Goal: Task Accomplishment & Management: Use online tool/utility

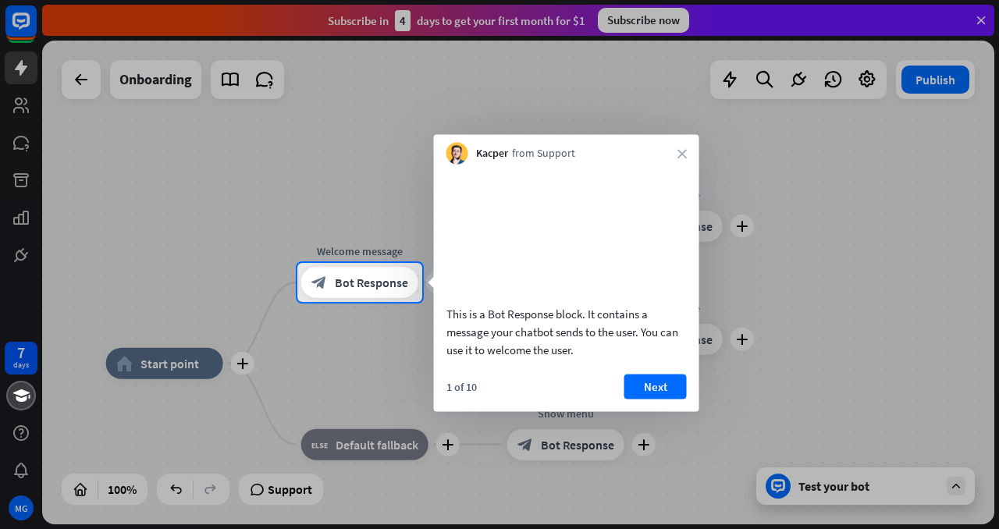
click at [984, 24] on div at bounding box center [499, 131] width 999 height 263
click at [981, 13] on div at bounding box center [499, 131] width 999 height 263
click at [25, 66] on div at bounding box center [499, 131] width 999 height 263
click at [655, 399] on button "Next" at bounding box center [655, 386] width 62 height 25
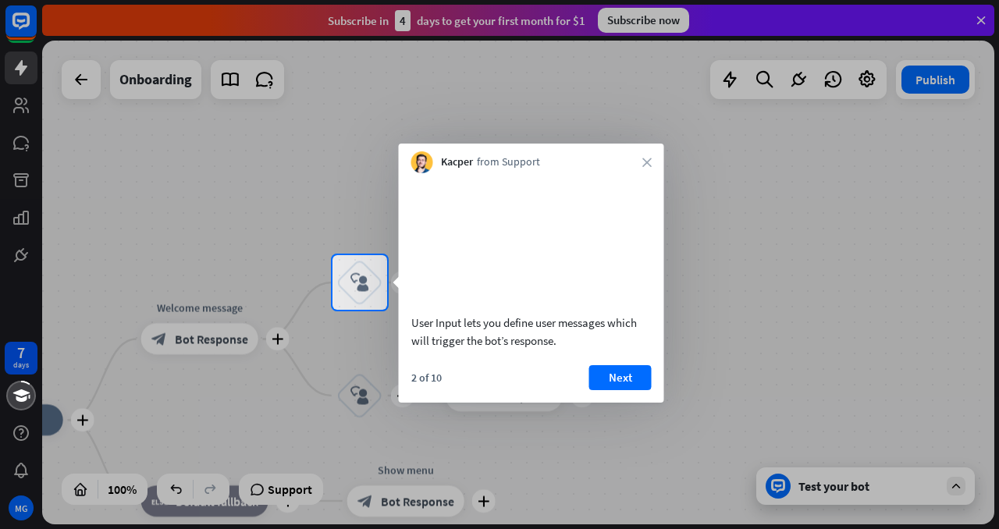
click at [630, 380] on div "User Input lets you define user messages which will trigger the bot’s response.…" at bounding box center [531, 287] width 265 height 229
click at [630, 390] on button "Next" at bounding box center [620, 377] width 62 height 25
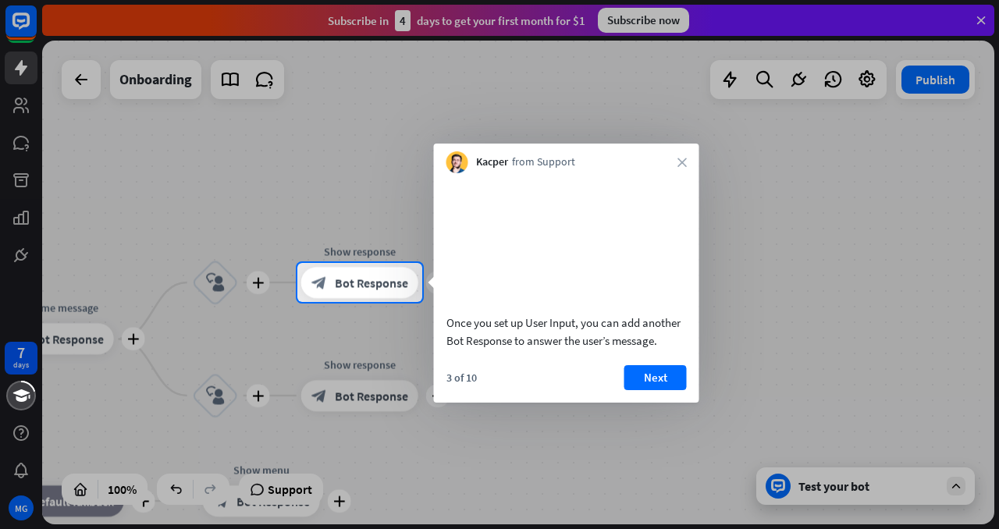
click at [651, 379] on div "Once you set up User Input, you can add another Bot Response to answer the user…" at bounding box center [566, 287] width 265 height 229
click at [652, 388] on button "Next" at bounding box center [655, 377] width 62 height 25
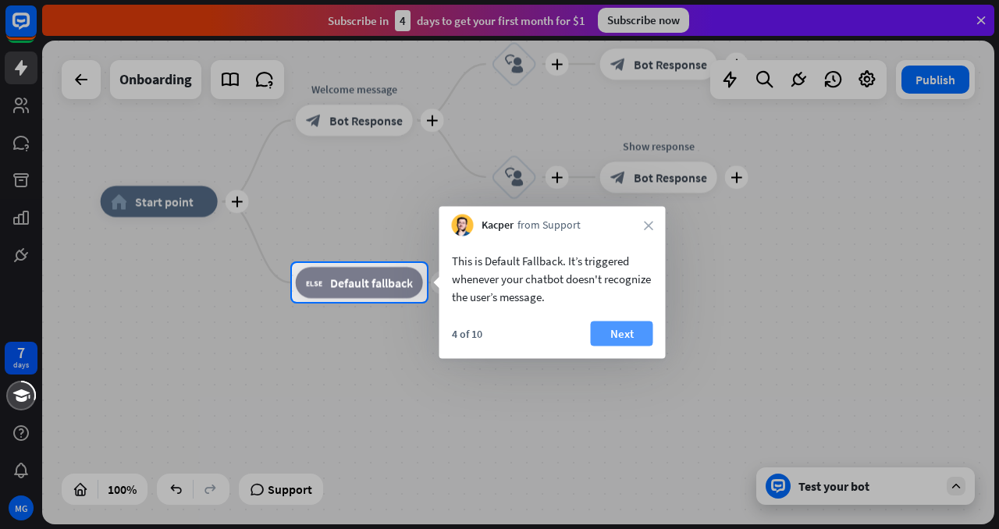
click at [613, 332] on button "Next" at bounding box center [622, 333] width 62 height 25
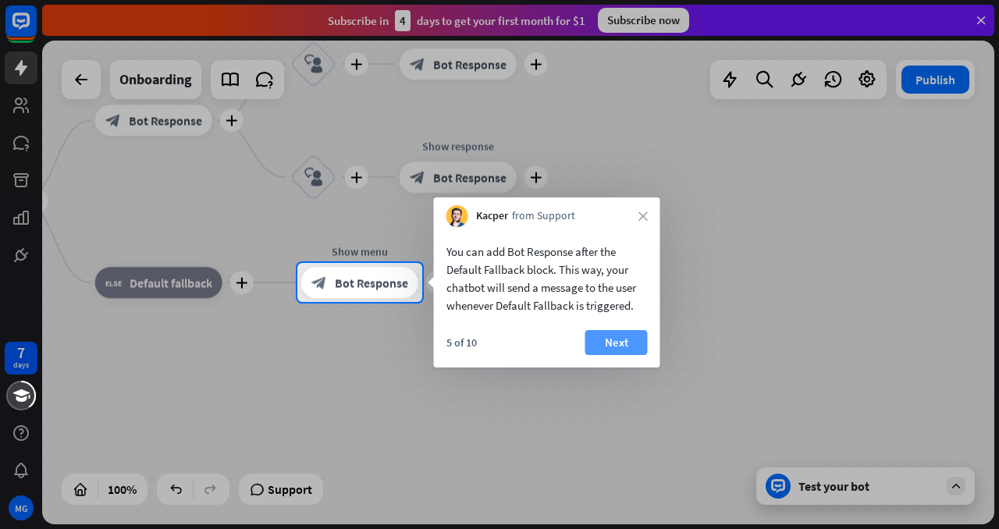
click at [612, 340] on button "Next" at bounding box center [616, 342] width 62 height 25
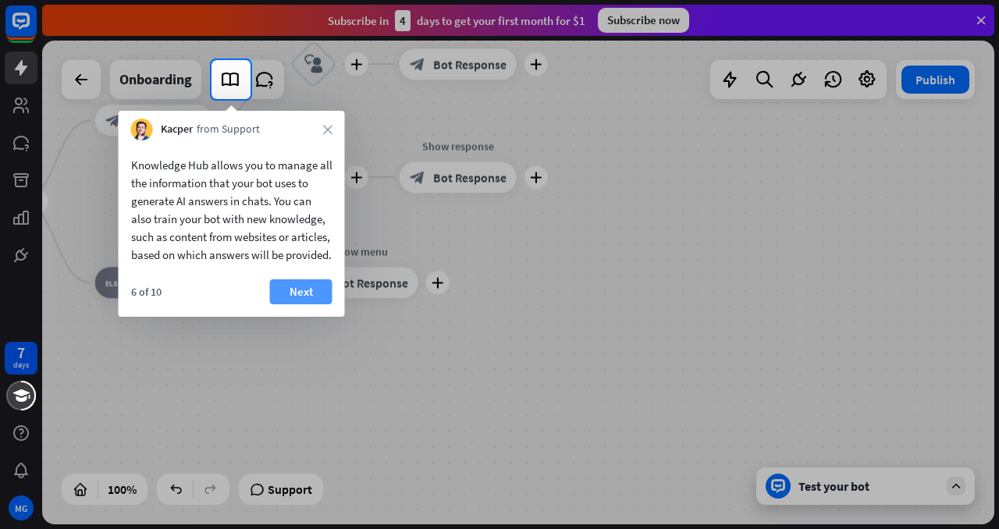
click at [305, 304] on button "Next" at bounding box center [301, 291] width 62 height 25
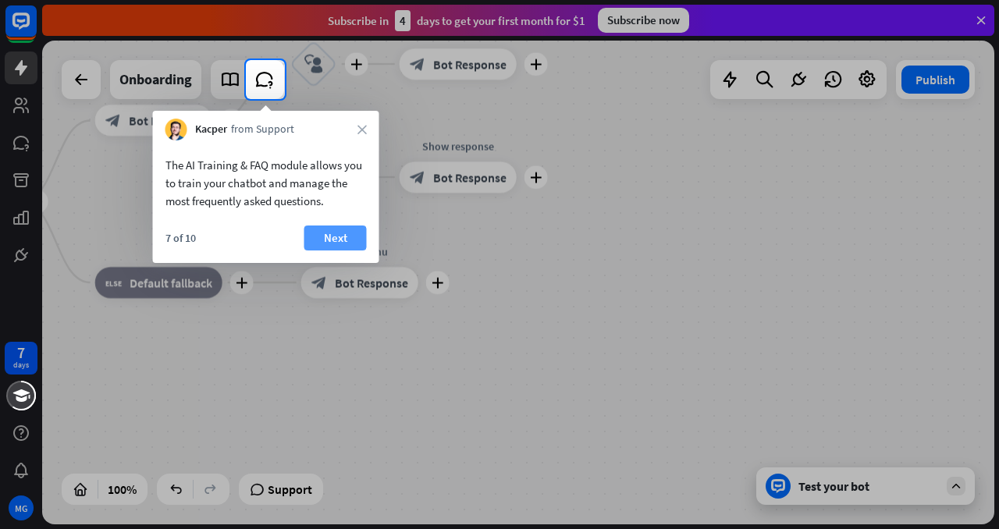
click at [323, 233] on button "Next" at bounding box center [335, 237] width 62 height 25
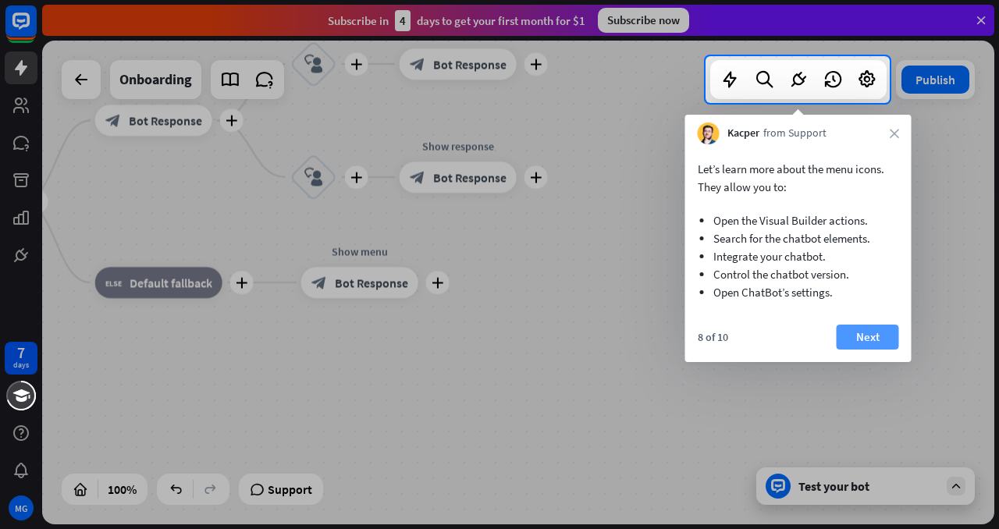
click at [875, 335] on button "Next" at bounding box center [867, 337] width 62 height 25
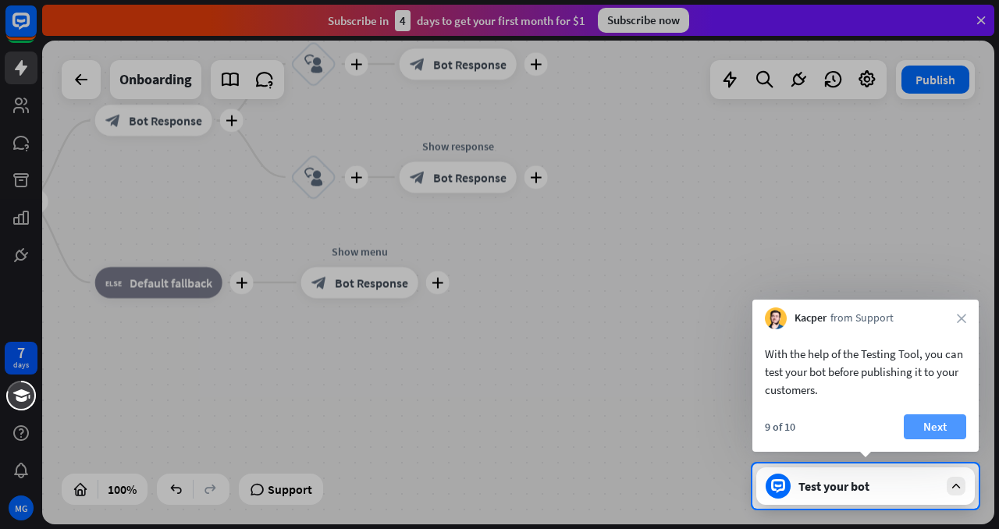
click at [932, 425] on button "Next" at bounding box center [935, 426] width 62 height 25
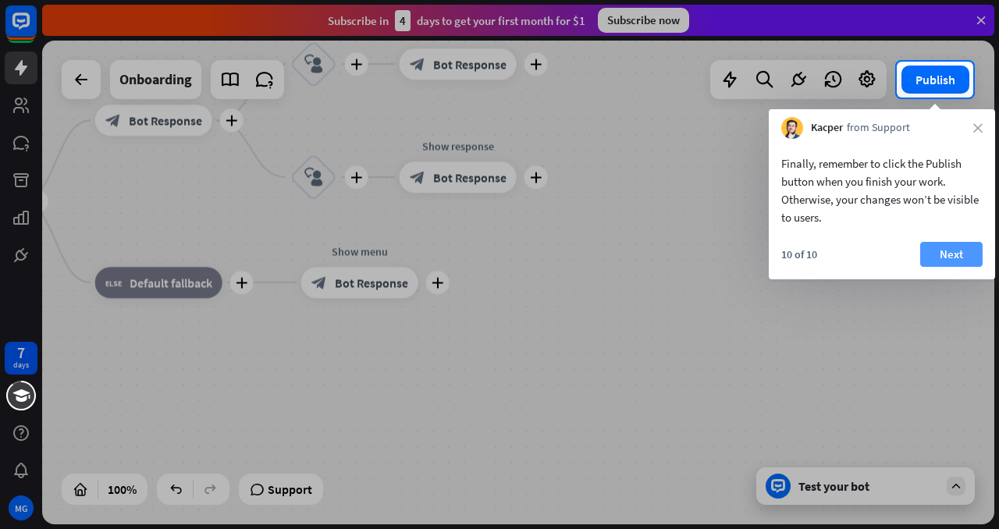
click at [947, 246] on button "Next" at bounding box center [951, 254] width 62 height 25
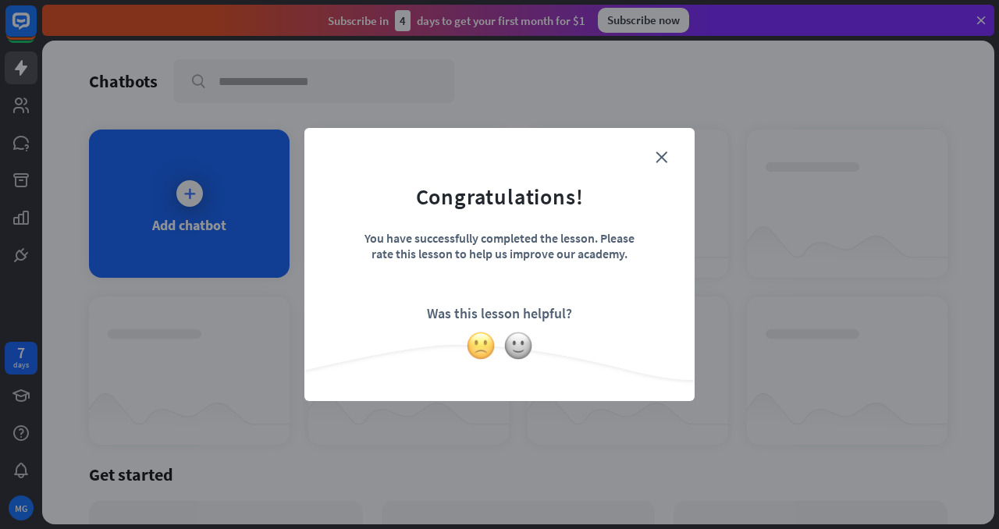
click at [482, 339] on img at bounding box center [481, 346] width 30 height 30
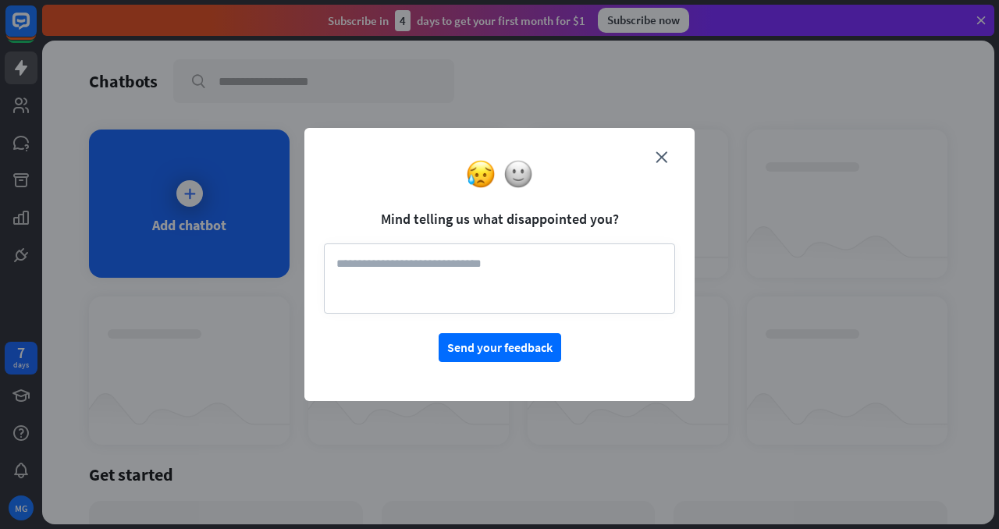
click at [474, 252] on textarea at bounding box center [499, 278] width 351 height 70
click at [503, 360] on button "Send your feedback" at bounding box center [499, 347] width 122 height 29
type textarea "**"
click at [518, 353] on button "Send your feedback" at bounding box center [499, 347] width 122 height 29
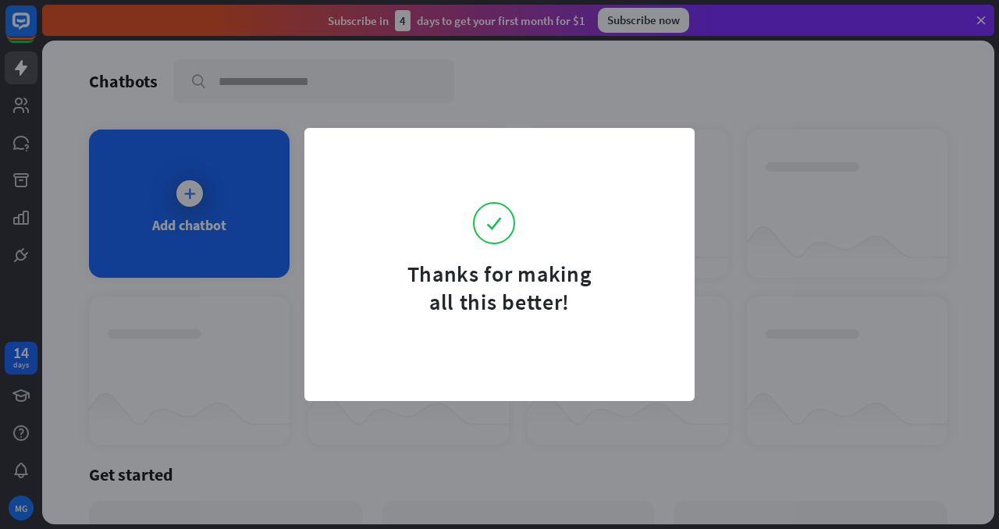
click at [456, 281] on div "Thanks for making all this better!" at bounding box center [499, 288] width 195 height 56
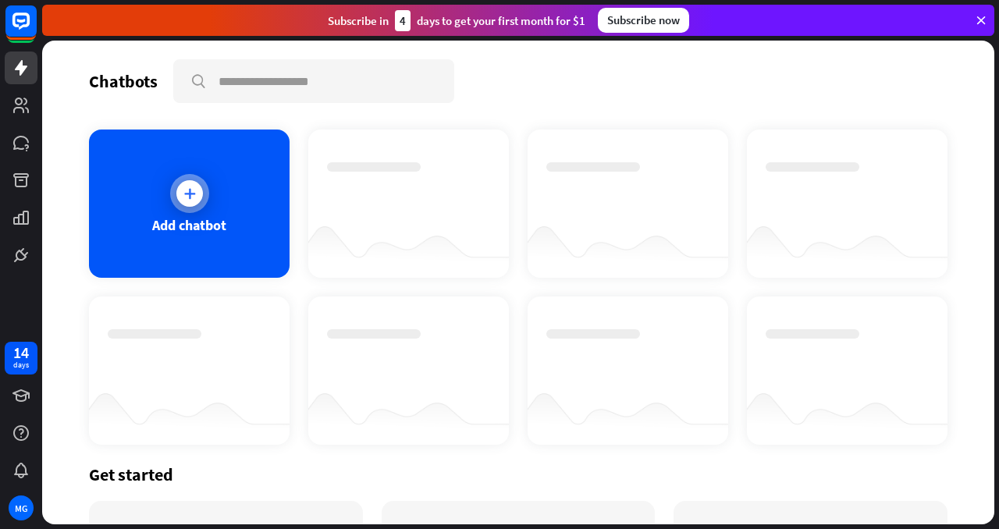
click at [192, 186] on icon at bounding box center [190, 194] width 16 height 16
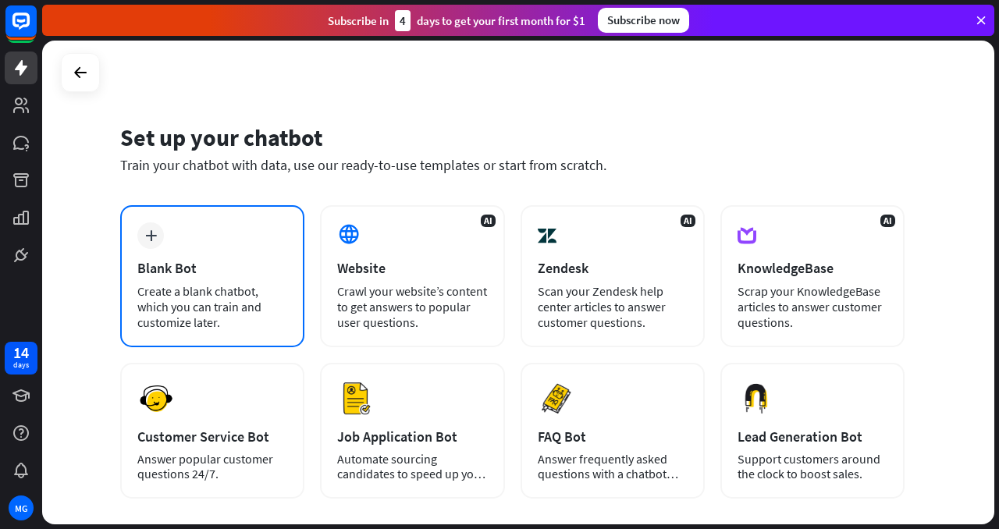
click at [198, 278] on div "plus Blank Bot Create a blank chatbot, which you can train and customize later." at bounding box center [212, 276] width 184 height 142
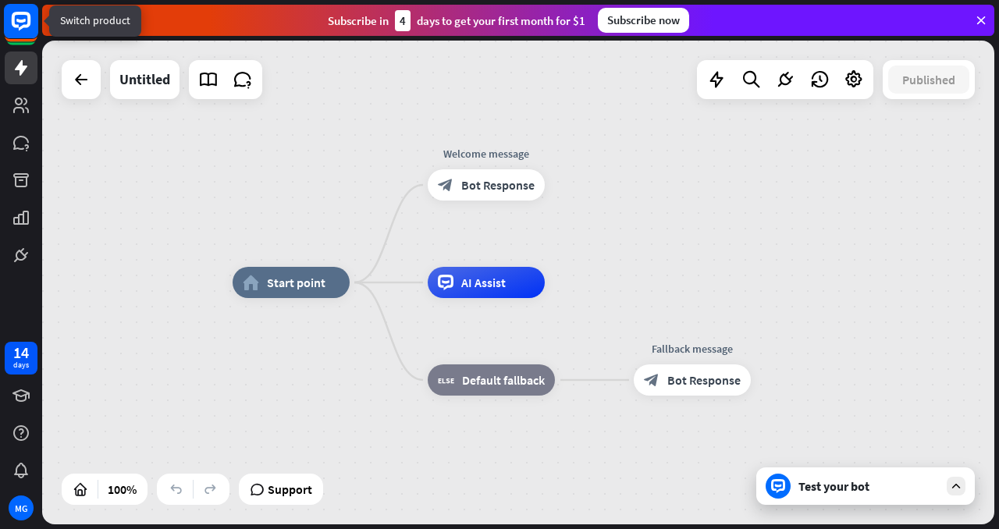
click at [16, 23] on rect at bounding box center [21, 21] width 34 height 34
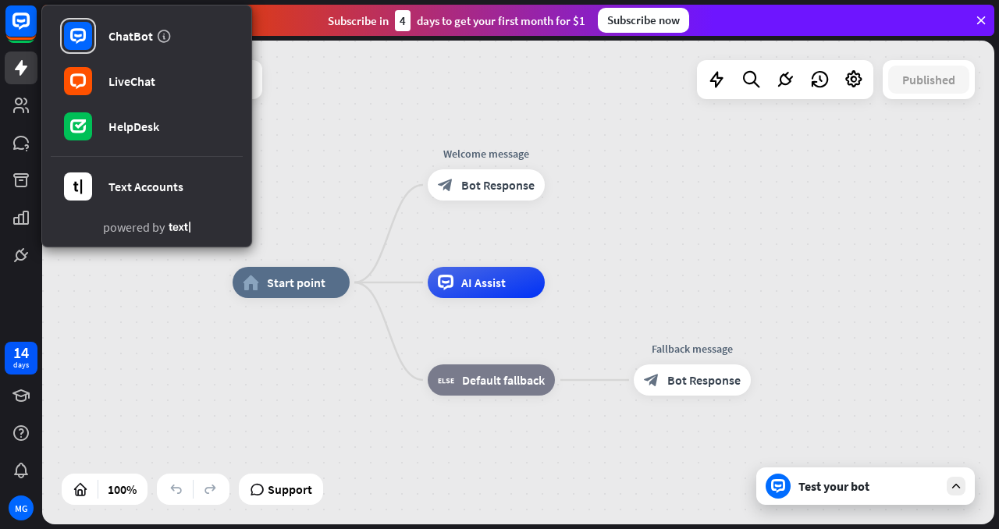
click at [122, 339] on div "home_2 Start point Welcome message block_bot_response Bot Response AI Assist bl…" at bounding box center [518, 283] width 952 height 484
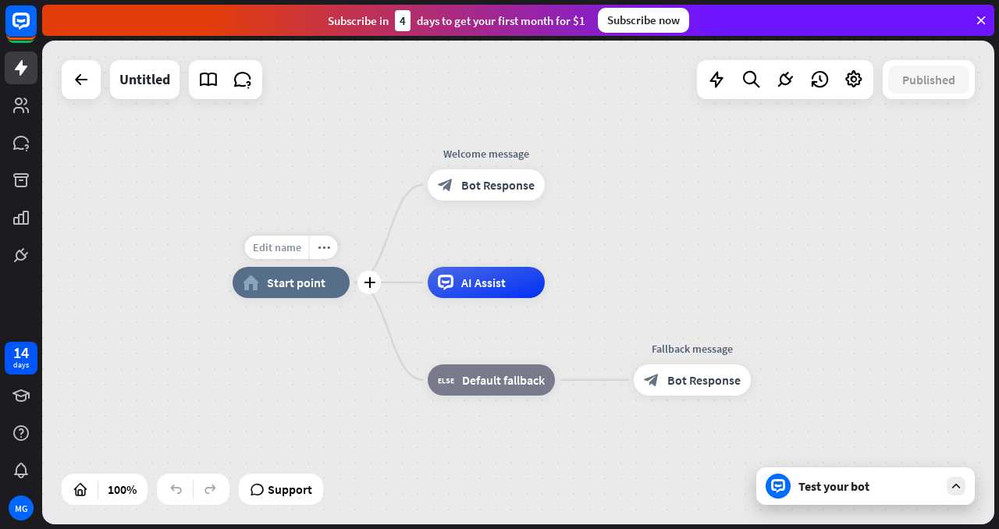
click at [289, 240] on span "Edit name" at bounding box center [277, 247] width 48 height 14
click at [289, 369] on div "plus home_2 Start point Welcome message block_bot_response Bot Response AI Assi…" at bounding box center [709, 524] width 952 height 484
click at [555, 182] on div "plus" at bounding box center [563, 184] width 23 height 23
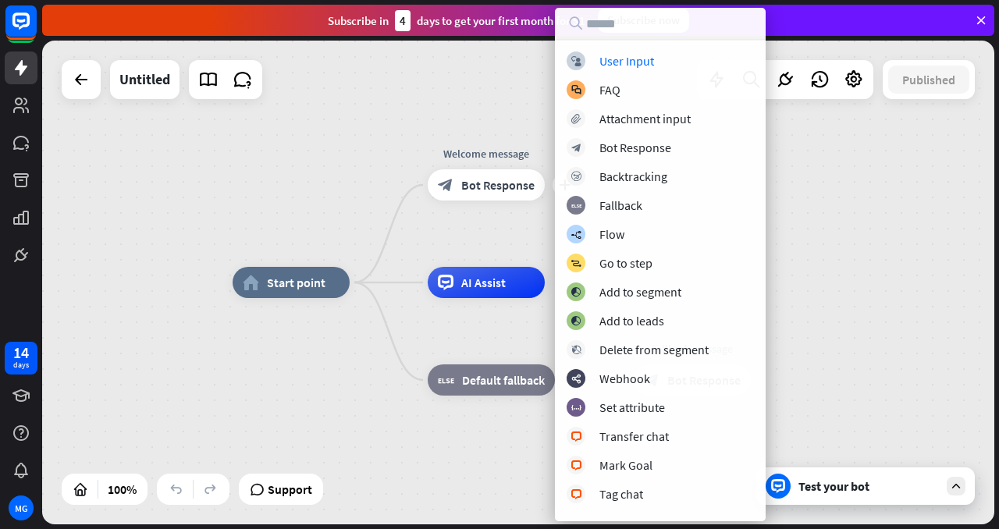
click at [427, 88] on div "home_2 Start point plus Welcome message block_bot_response Bot Response AI Assi…" at bounding box center [518, 283] width 952 height 484
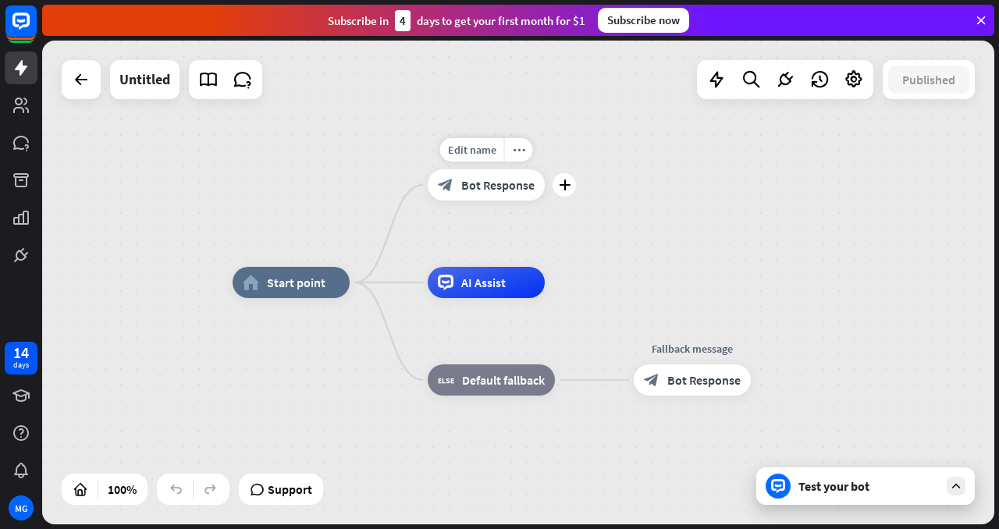
click at [557, 182] on div "plus" at bounding box center [563, 184] width 23 height 23
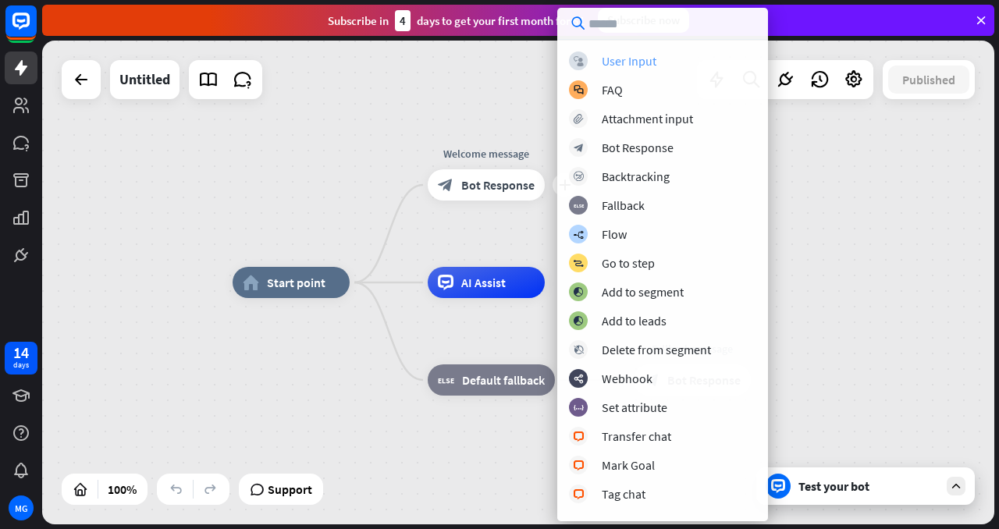
click at [629, 66] on div "User Input" at bounding box center [629, 61] width 55 height 16
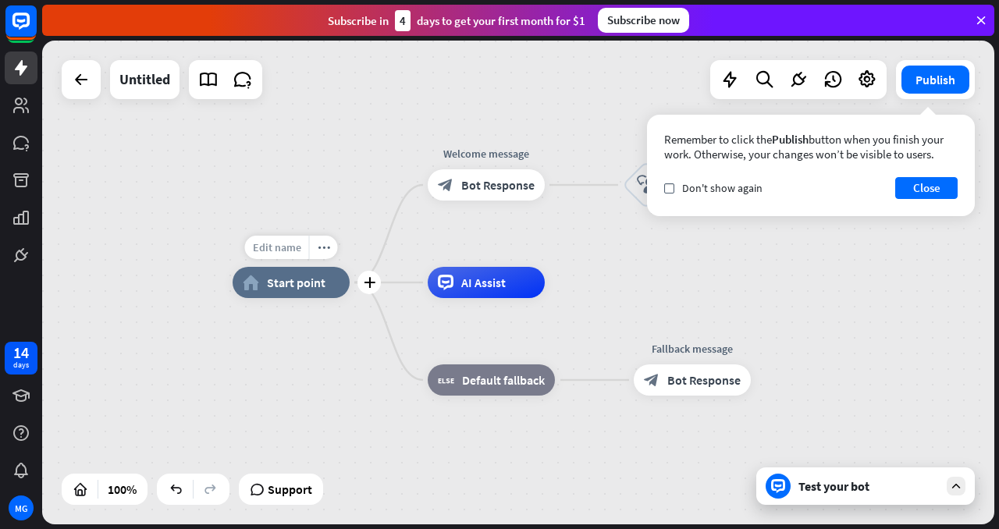
click at [269, 248] on span "Edit name" at bounding box center [277, 247] width 48 height 14
click at [324, 177] on div "home_2 Start point Welcome message block_bot_response Bot Response block_user_i…" at bounding box center [518, 283] width 952 height 484
click at [473, 279] on span "AI Assist" at bounding box center [483, 283] width 44 height 16
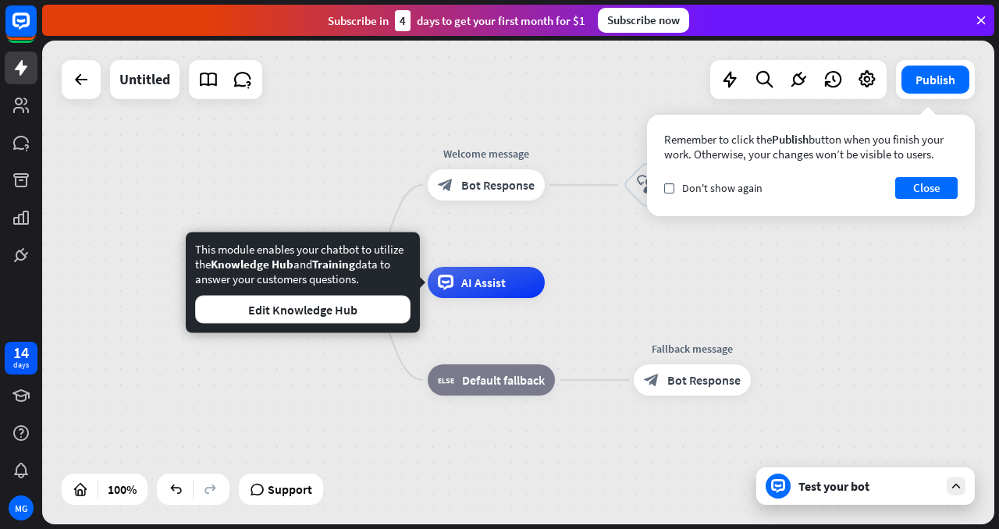
click at [497, 352] on div "Edit name" at bounding box center [477, 344] width 64 height 23
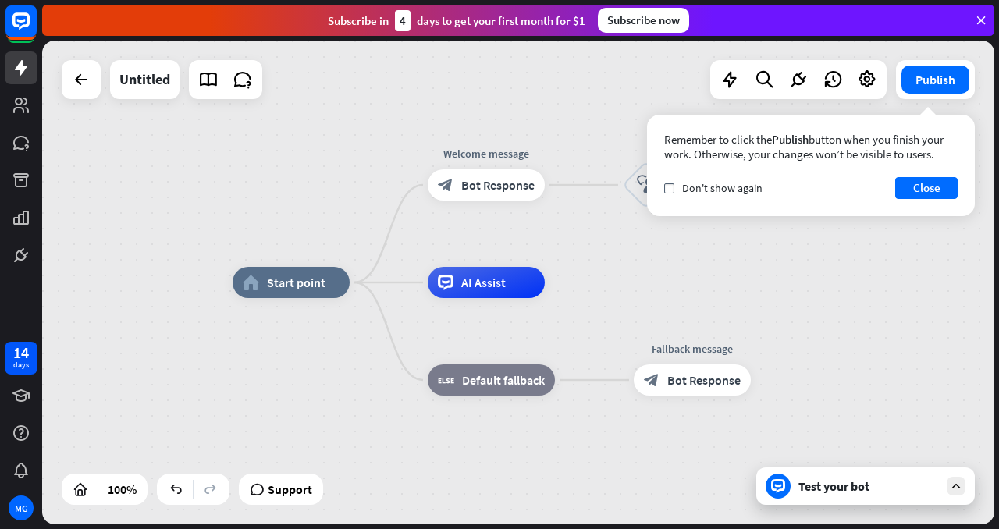
click at [393, 385] on div "home_2 Start point Welcome message block_bot_response Bot Response block_user_i…" at bounding box center [709, 524] width 952 height 484
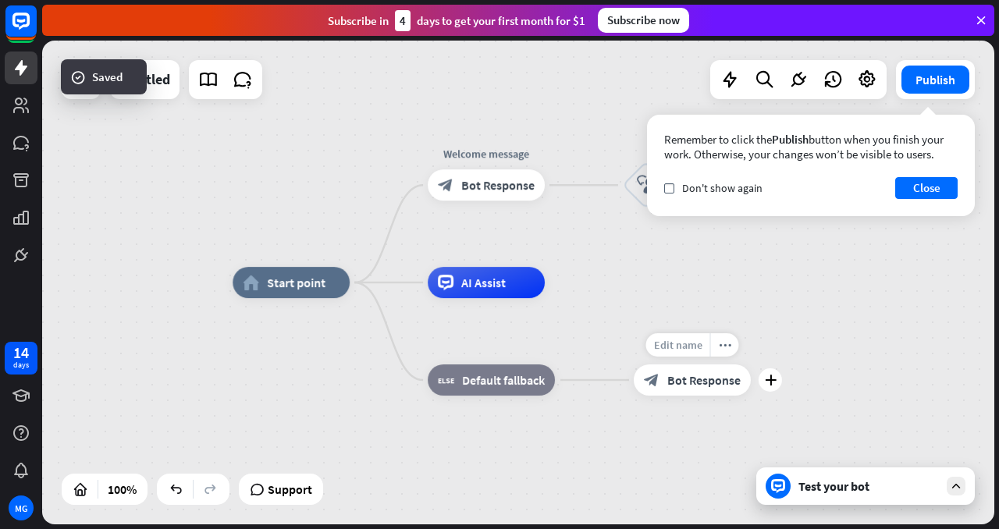
click at [688, 343] on span "Edit name" at bounding box center [677, 345] width 48 height 14
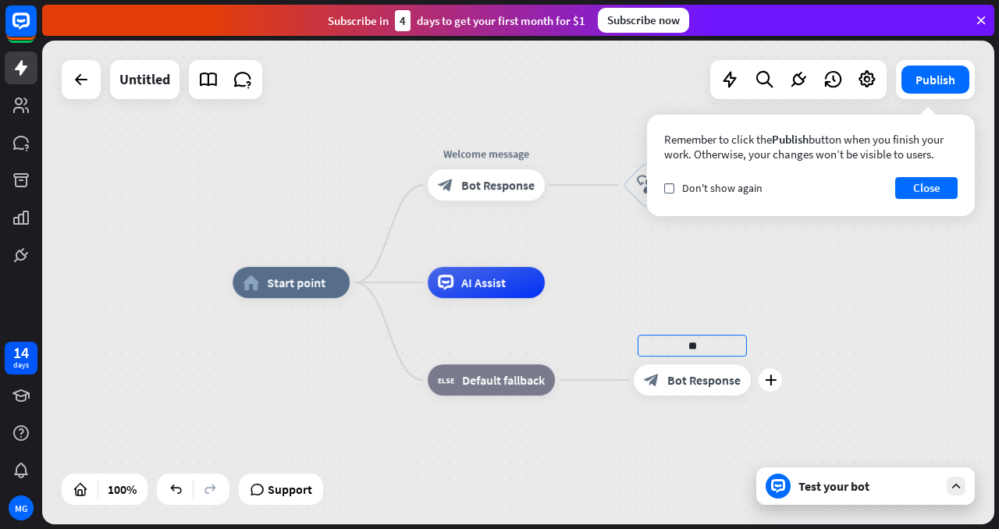
type input "*"
type input "**********"
click at [695, 345] on span "Edit name" at bounding box center [677, 345] width 48 height 14
type input "**********"
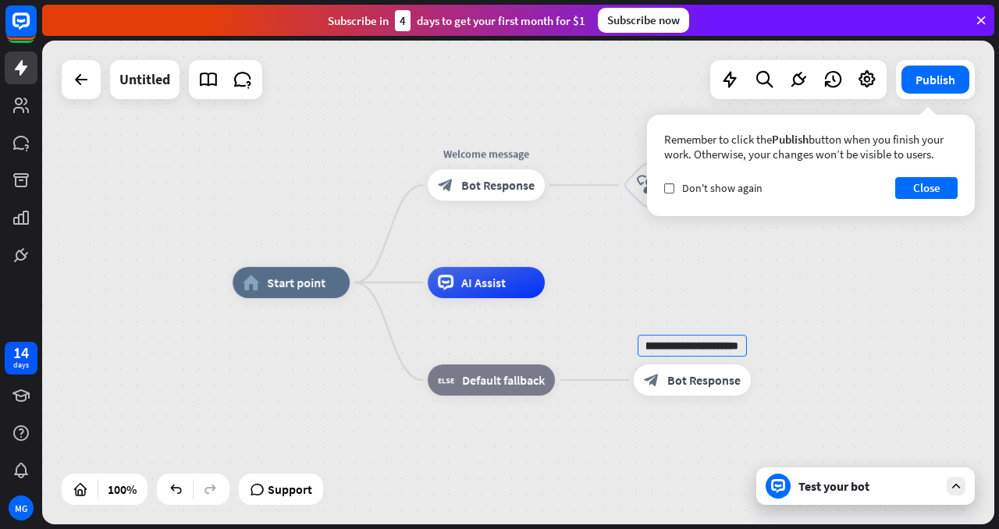
click at [906, 336] on div "**********" at bounding box center [518, 283] width 952 height 484
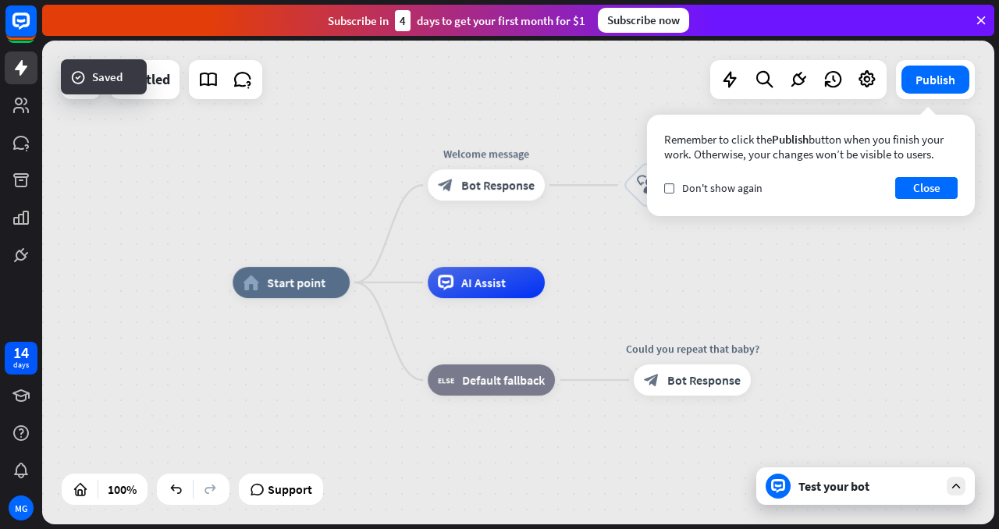
click at [840, 485] on div "Test your bot" at bounding box center [868, 486] width 140 height 16
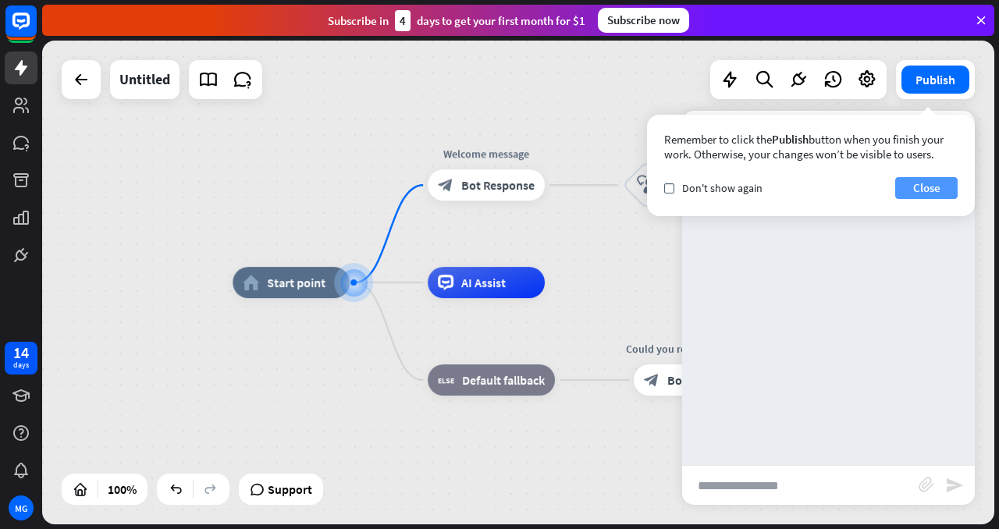
click at [929, 179] on button "Close" at bounding box center [926, 188] width 62 height 22
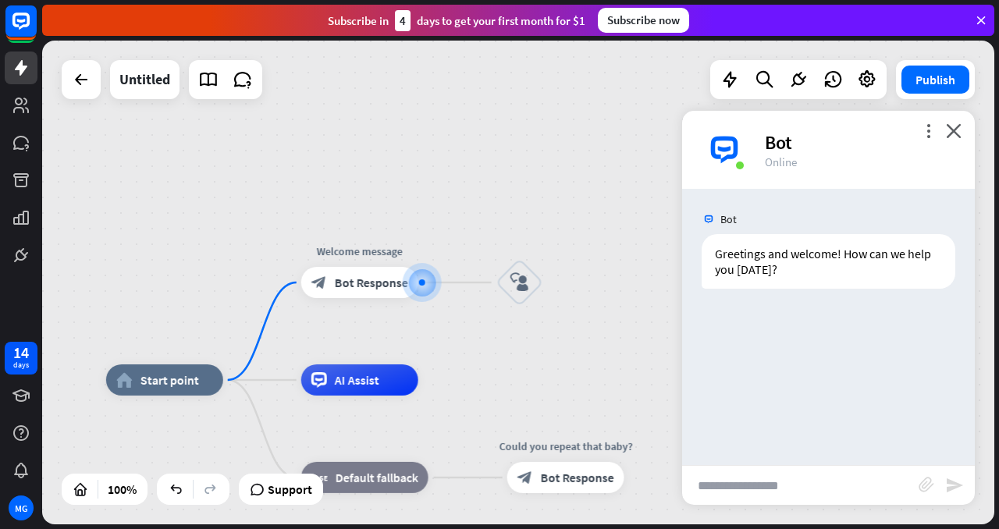
click at [777, 479] on input "text" at bounding box center [800, 485] width 236 height 39
type input "********"
click at [956, 481] on icon "send" at bounding box center [954, 485] width 19 height 19
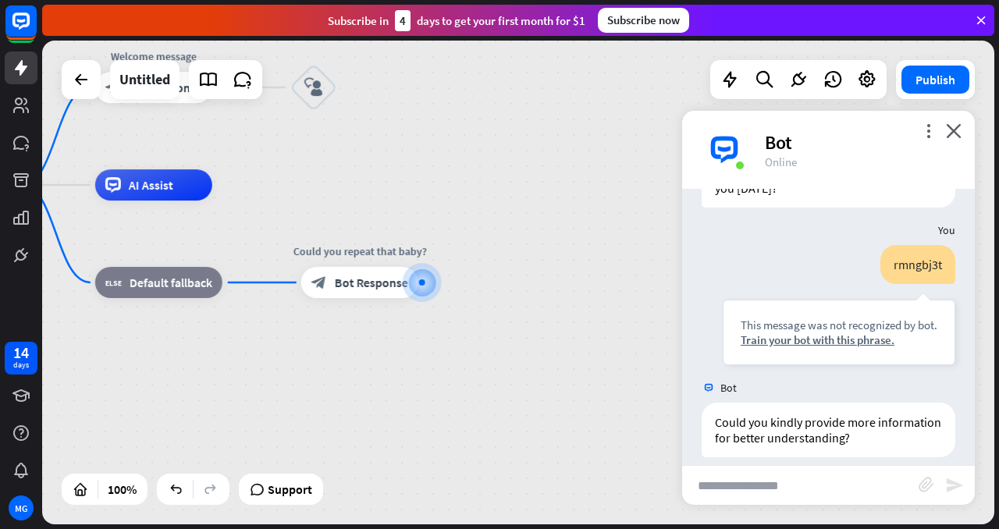
scroll to position [97, 0]
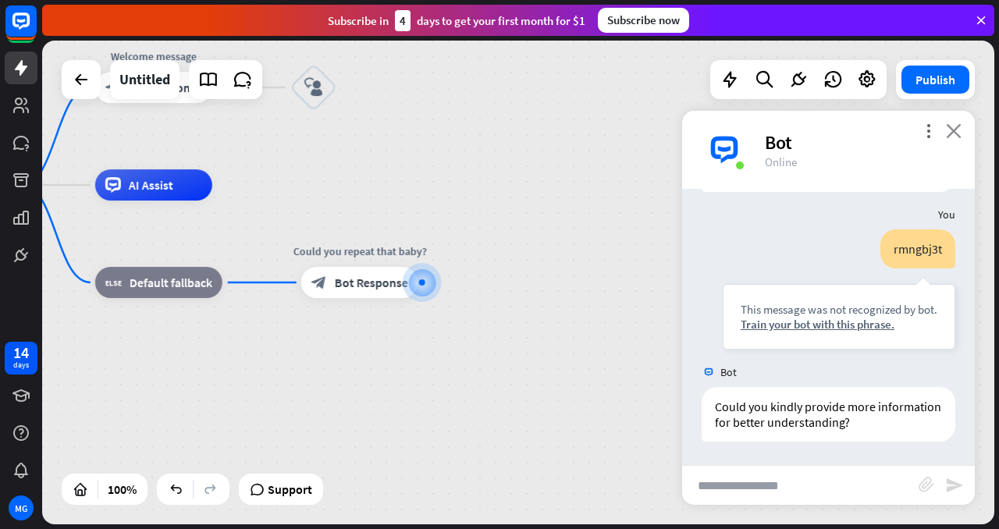
click at [947, 130] on icon "close" at bounding box center [954, 130] width 16 height 15
